Goal: Find specific page/section: Find specific page/section

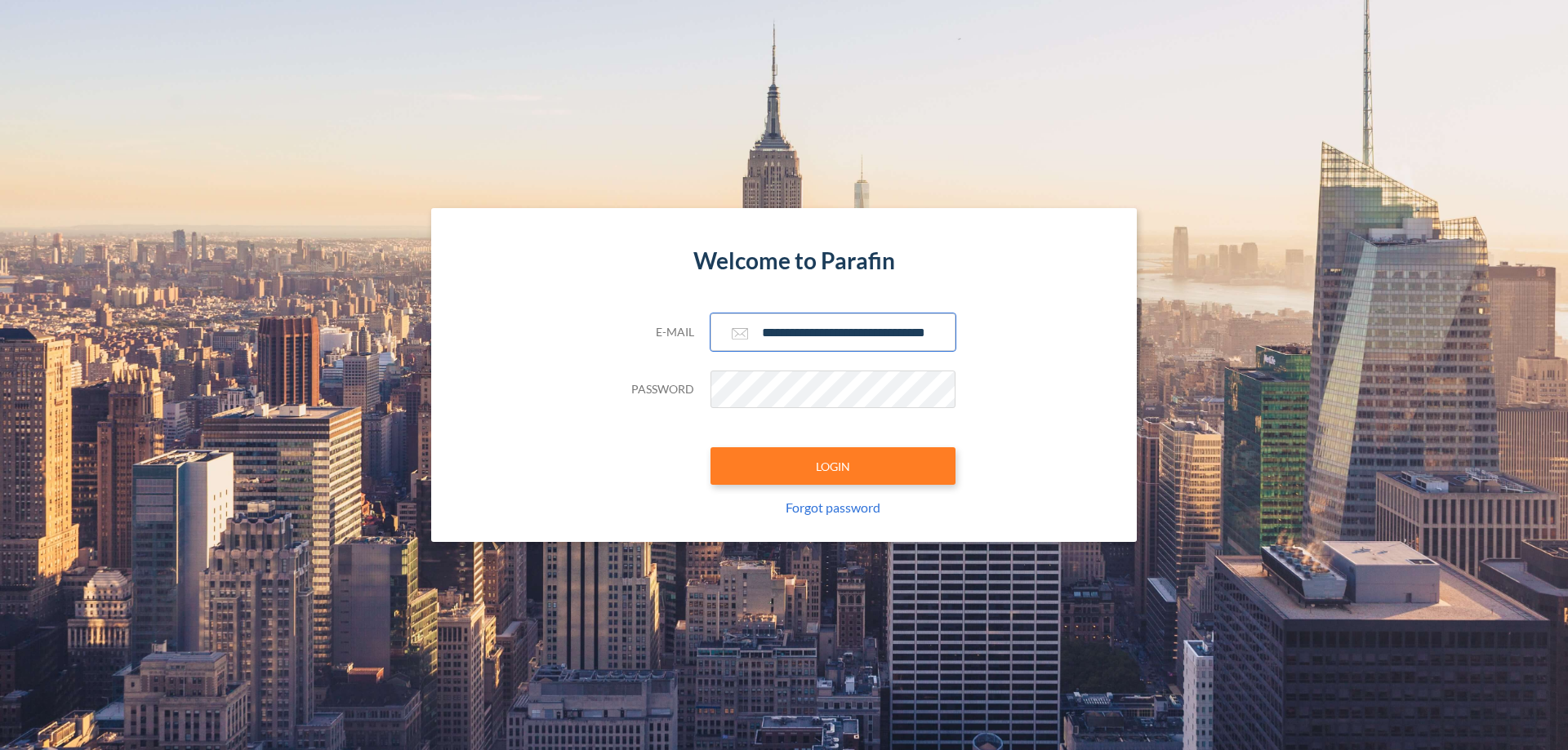
type input "**********"
click at [833, 466] on button "LOGIN" at bounding box center [833, 466] width 245 height 38
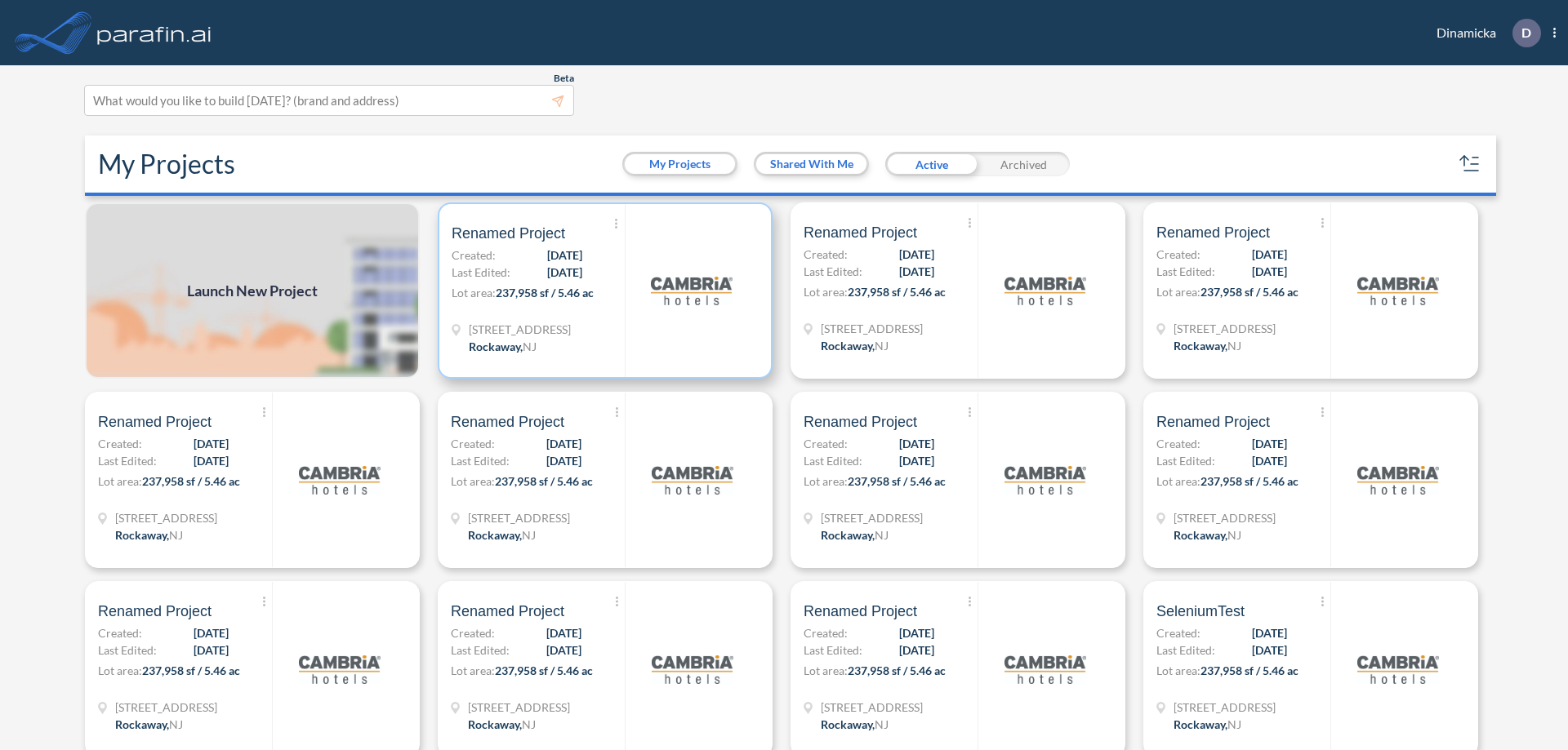
scroll to position [4, 0]
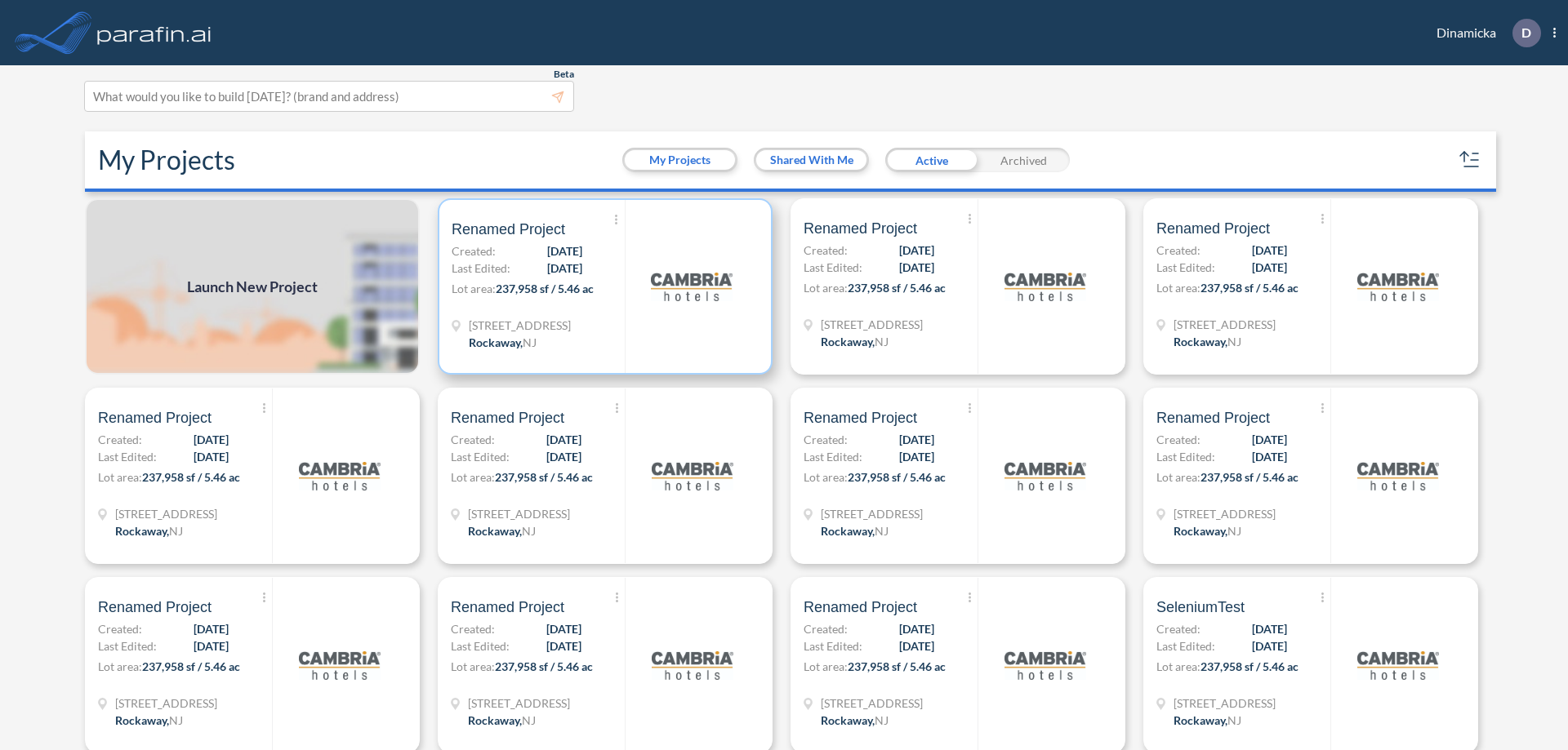
click at [601, 287] on p "Lot area: 237,958 sf / 5.46 ac" at bounding box center [538, 292] width 173 height 24
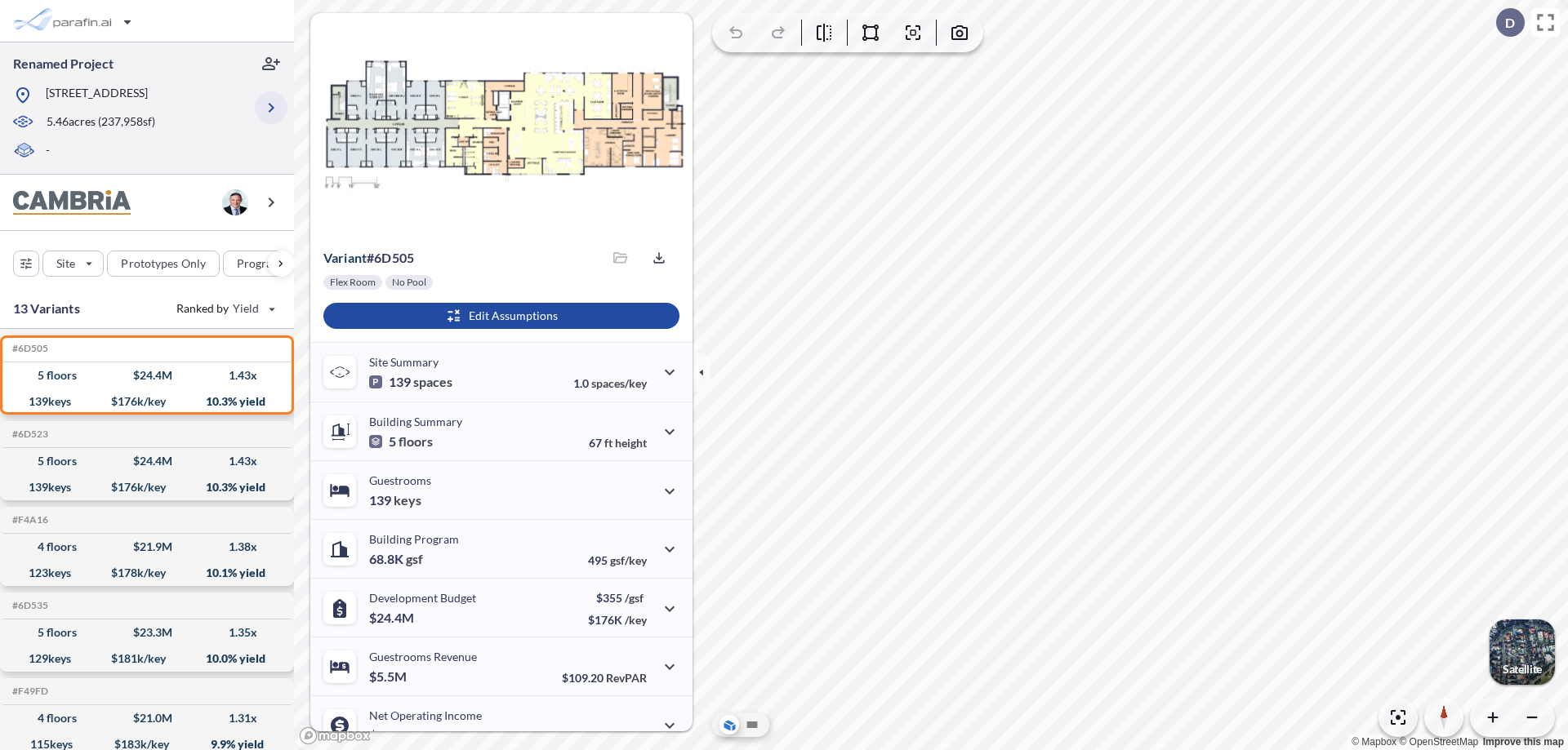
click at [271, 108] on icon "button" at bounding box center [271, 108] width 20 height 20
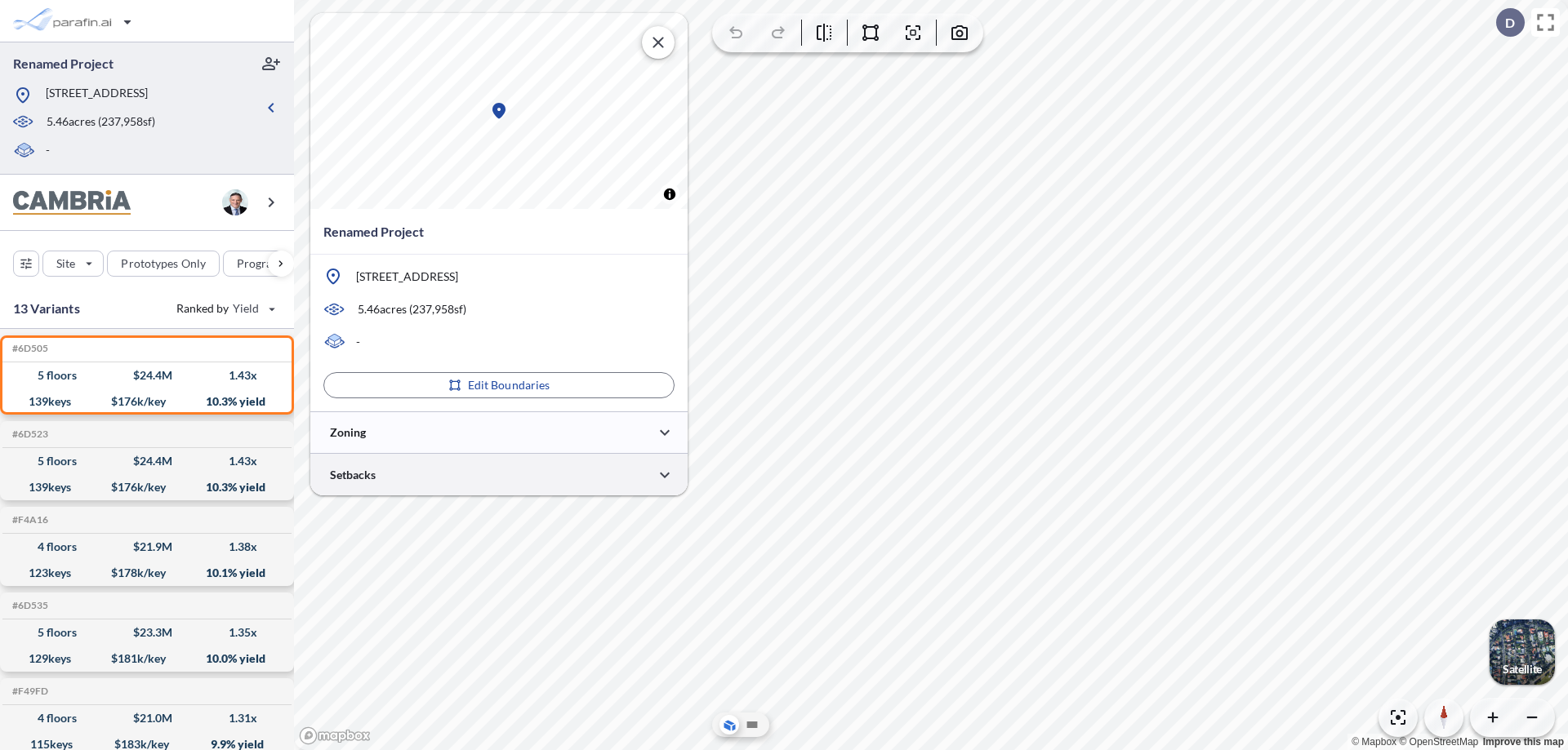
click at [499, 474] on div at bounding box center [499, 475] width 377 height 42
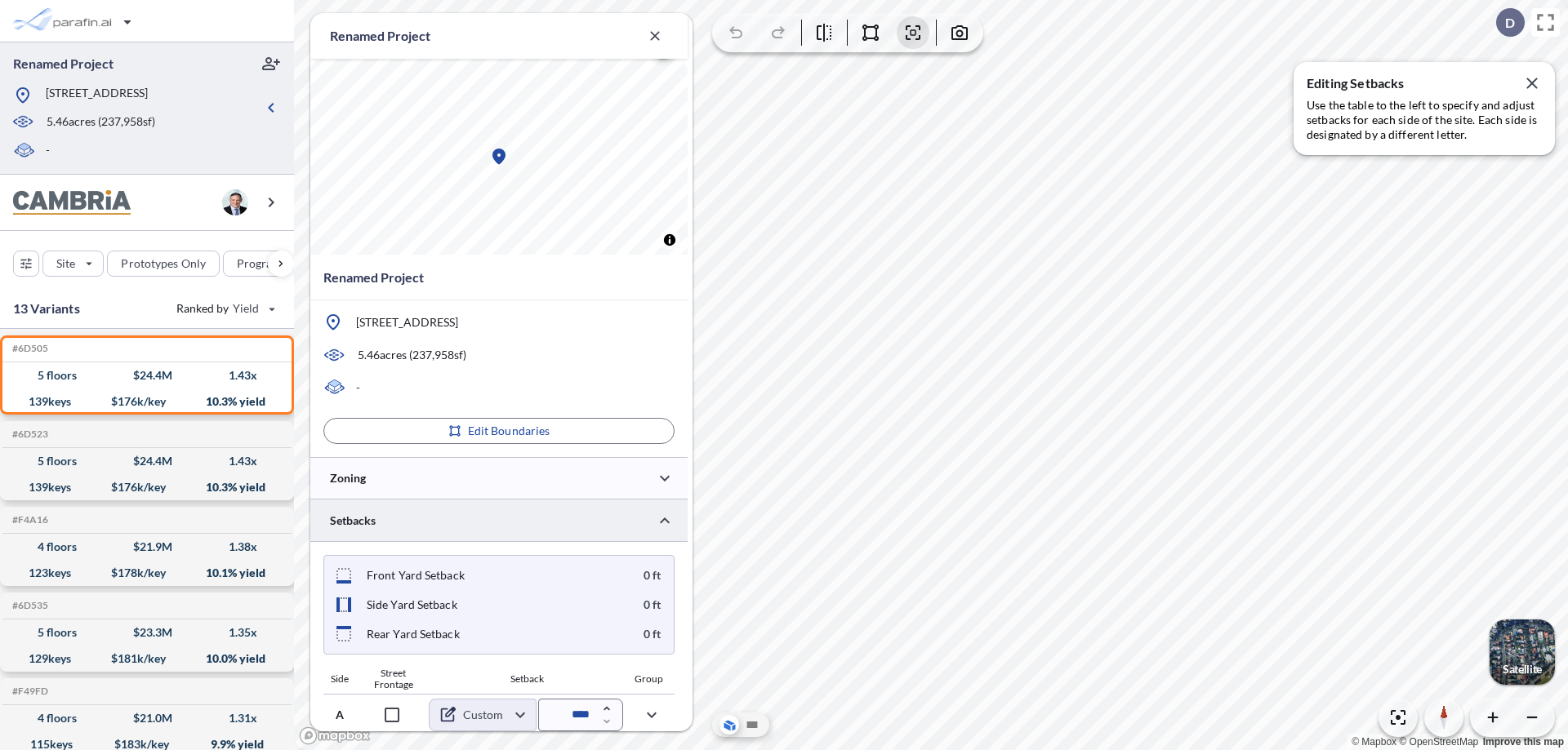
scroll to position [587, 0]
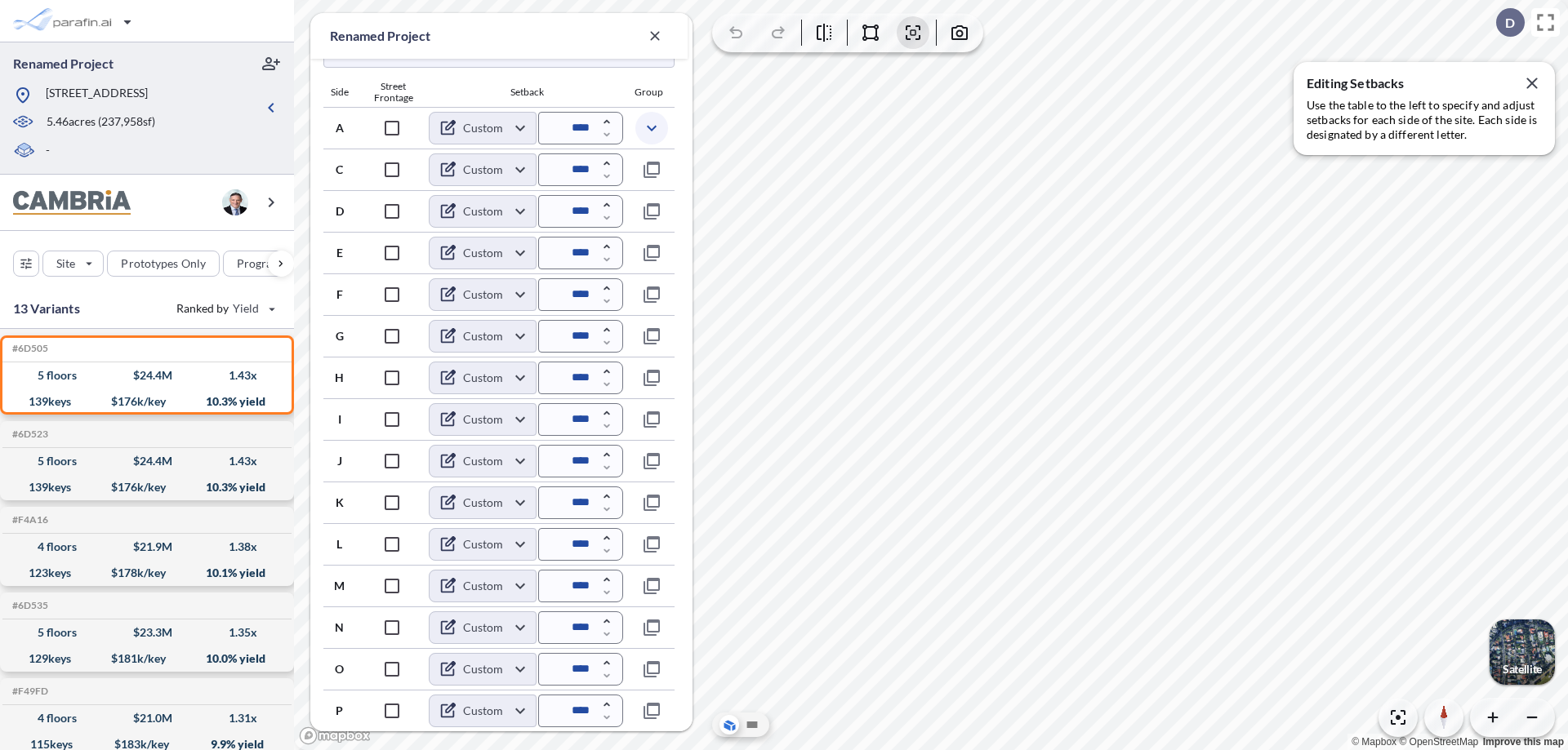
click at [651, 127] on icon "button" at bounding box center [652, 128] width 20 height 20
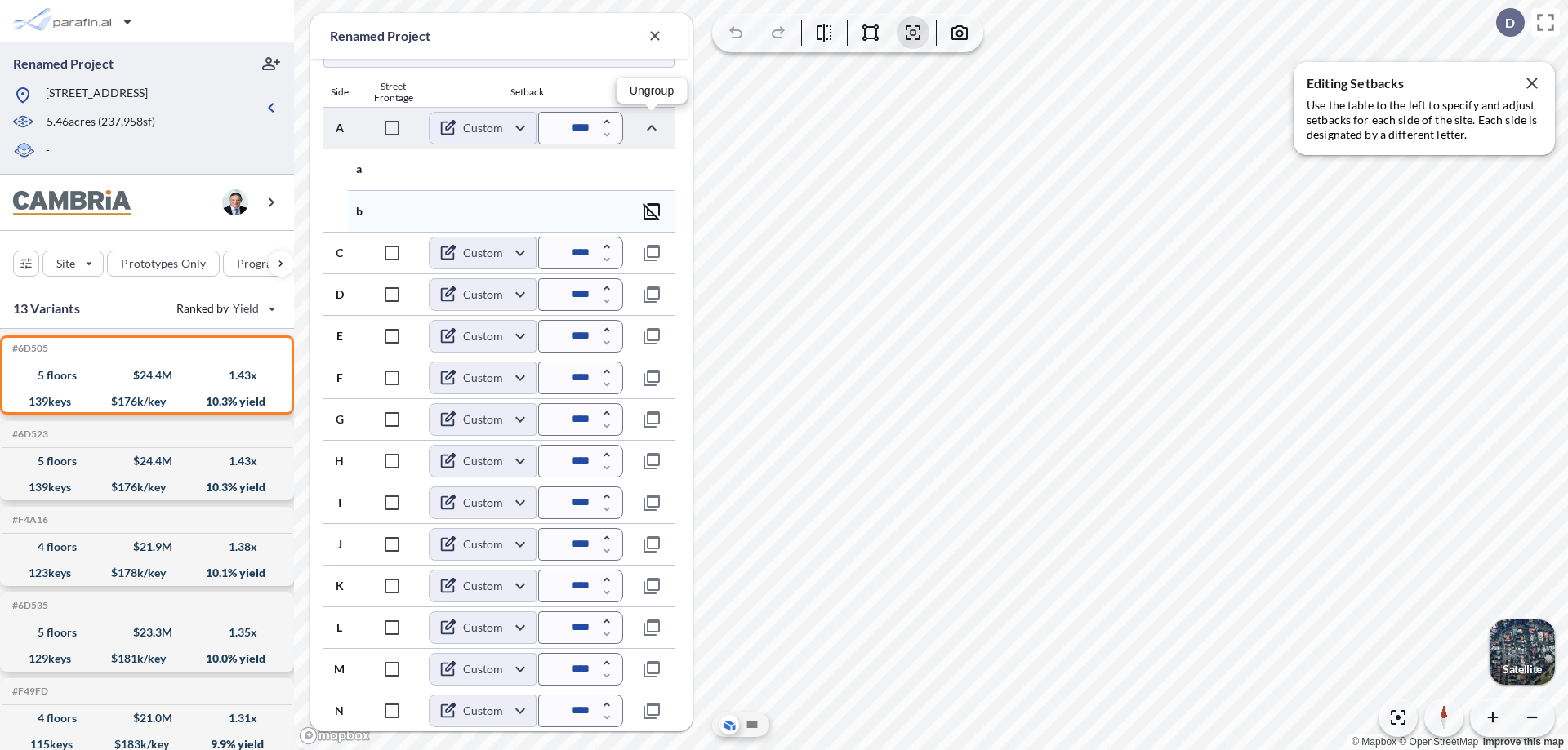
scroll to position [671, 0]
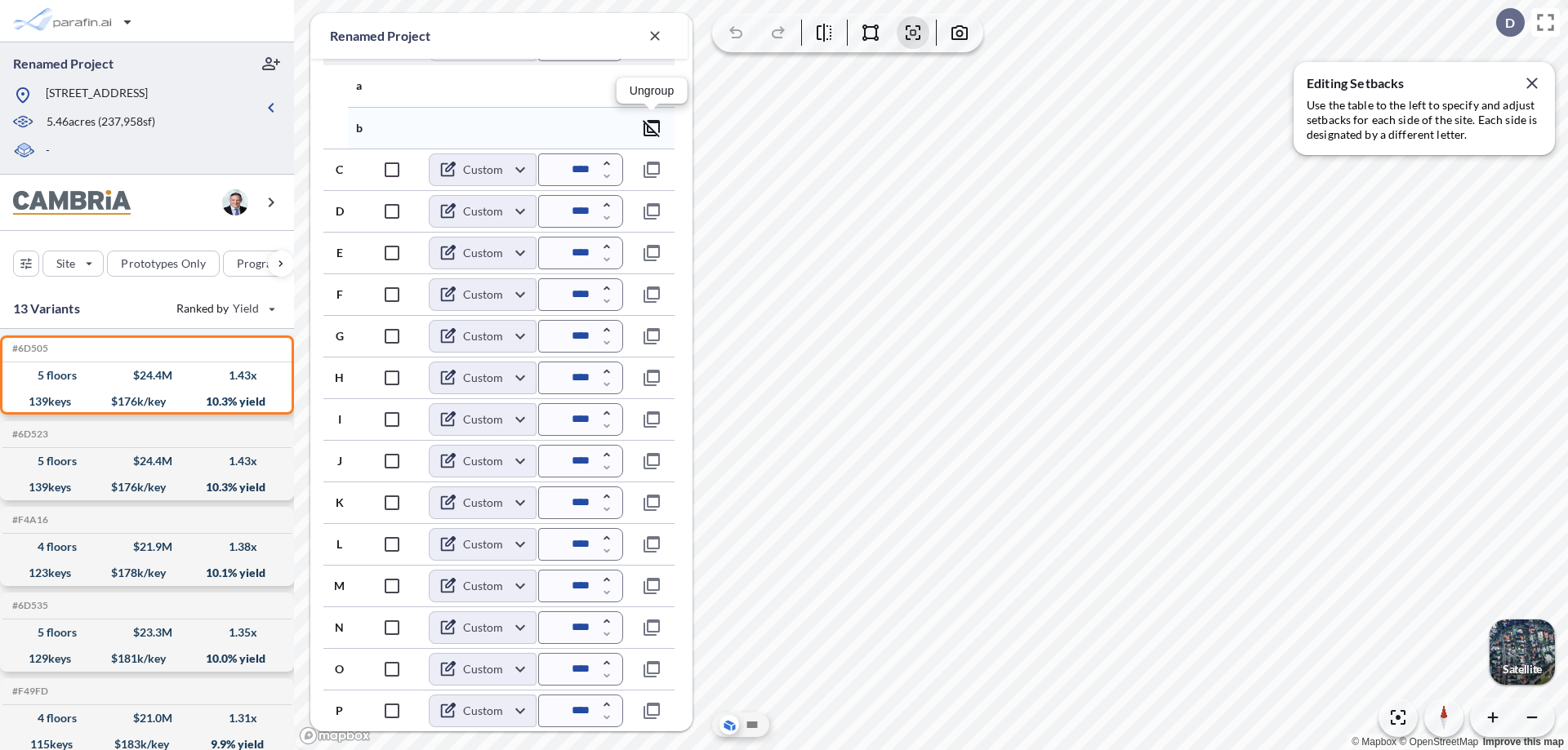
click at [652, 127] on icon "button" at bounding box center [652, 128] width 20 height 20
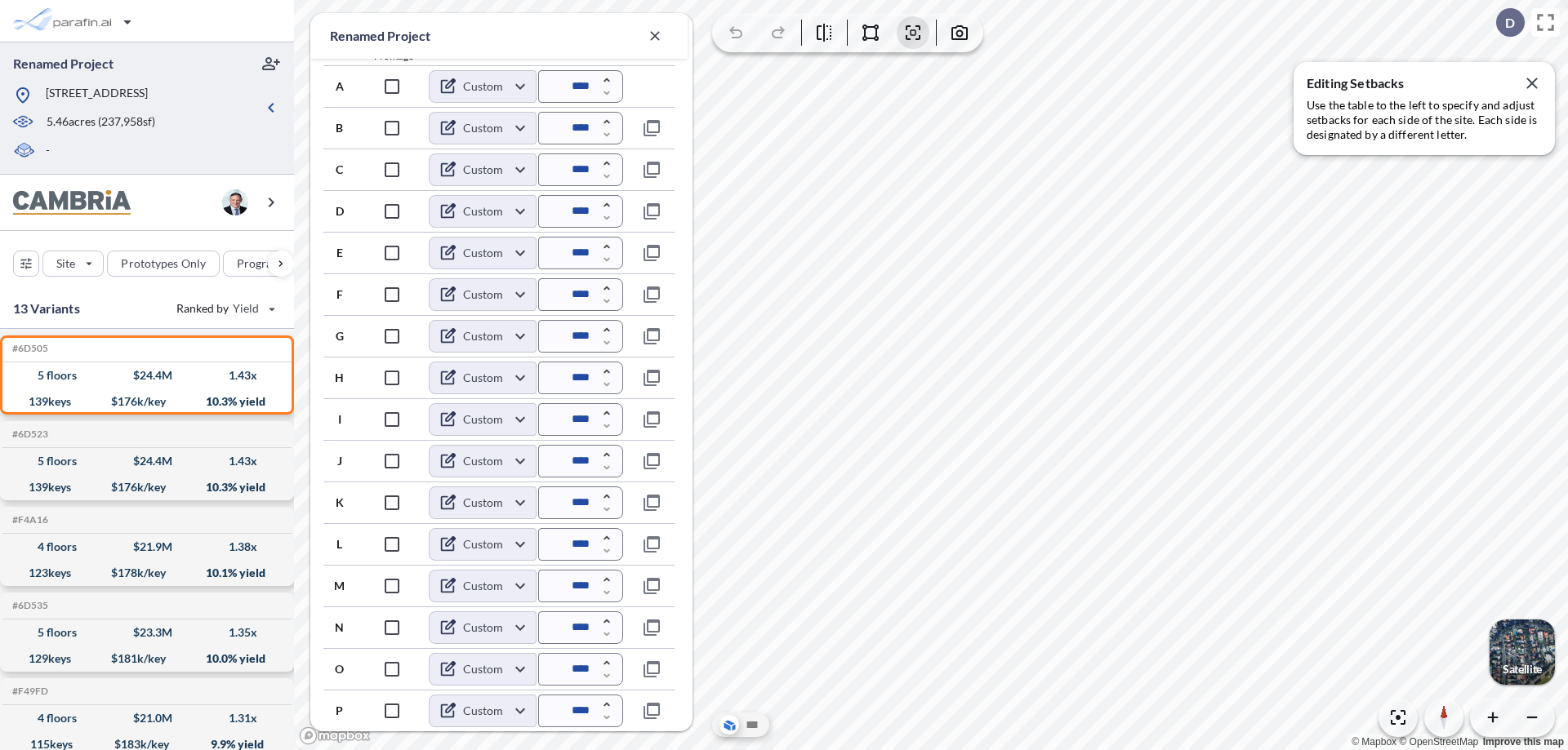
scroll to position [629, 0]
